Goal: Task Accomplishment & Management: Use online tool/utility

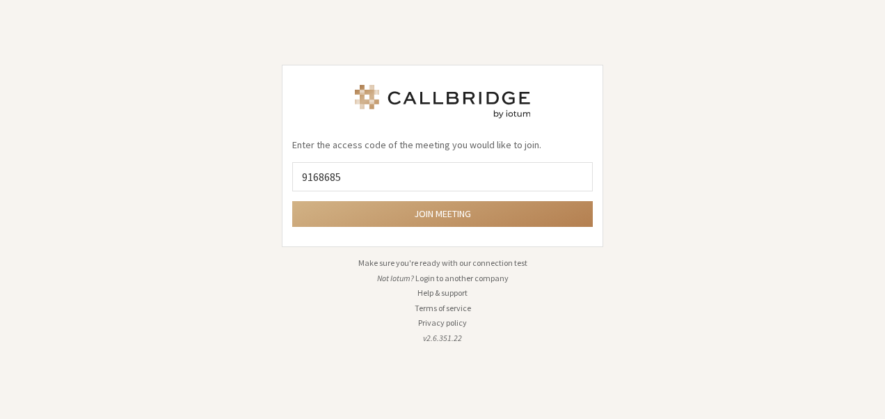
type input "9168685"
click at [292, 201] on button "Join meeting" at bounding box center [442, 214] width 300 height 26
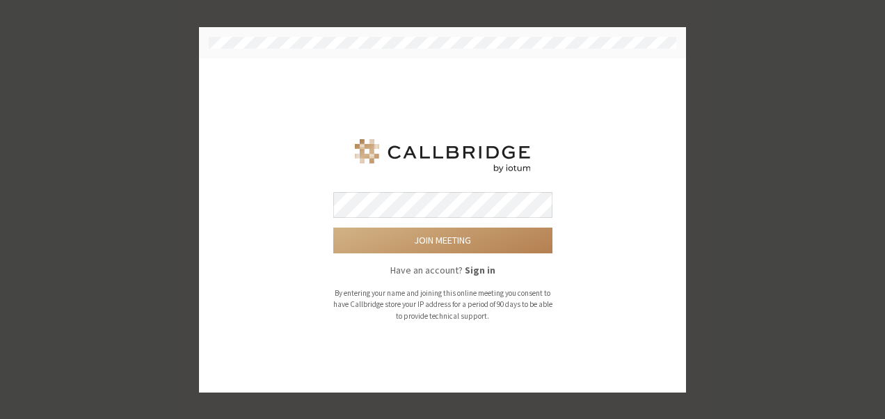
click at [333, 227] on button "Join meeting" at bounding box center [442, 240] width 219 height 26
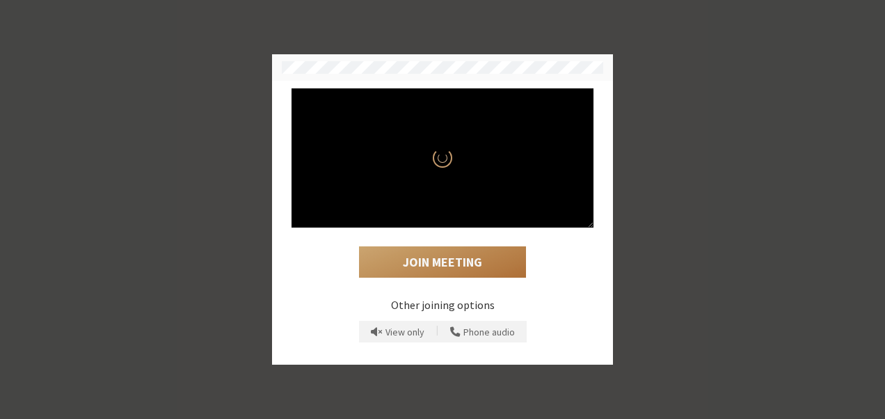
click at [463, 268] on button "Join Meeting" at bounding box center [442, 262] width 167 height 32
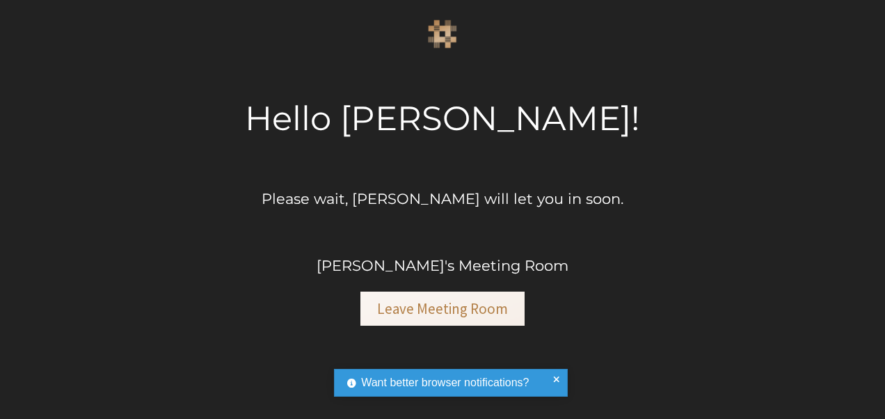
click at [0, 0] on button "Continue" at bounding box center [0, 0] width 0 height 0
